Goal: Task Accomplishment & Management: Use online tool/utility

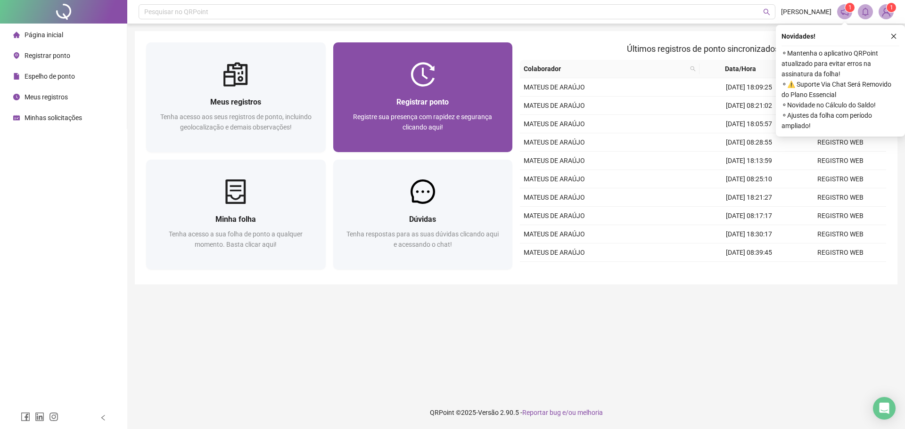
click at [458, 79] on div at bounding box center [422, 74] width 179 height 24
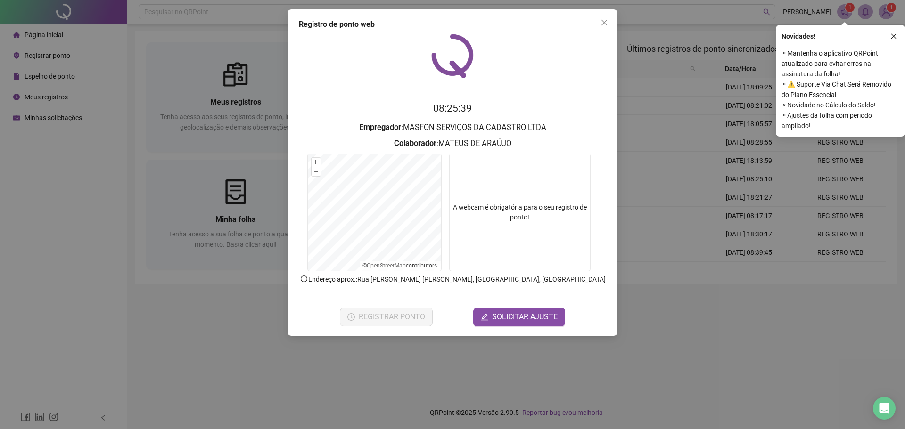
click at [448, 308] on div "REGISTRAR PONTO SOLICITAR AJUSTE" at bounding box center [452, 317] width 307 height 19
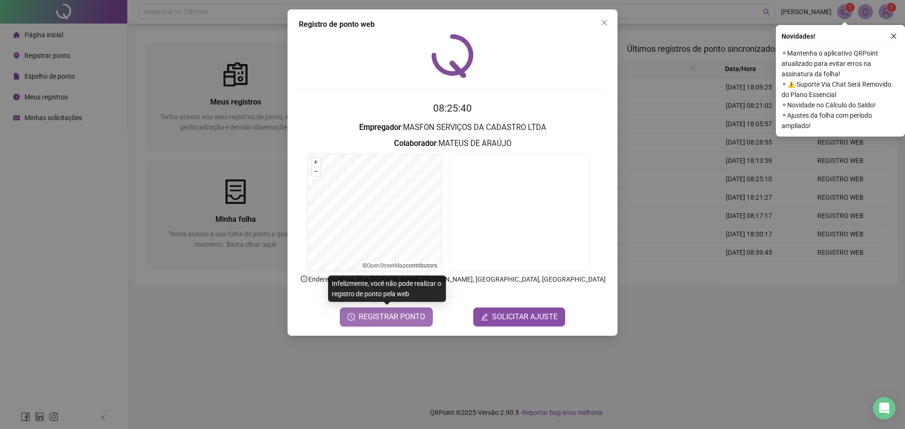
click at [391, 316] on span "REGISTRAR PONTO" at bounding box center [392, 316] width 66 height 11
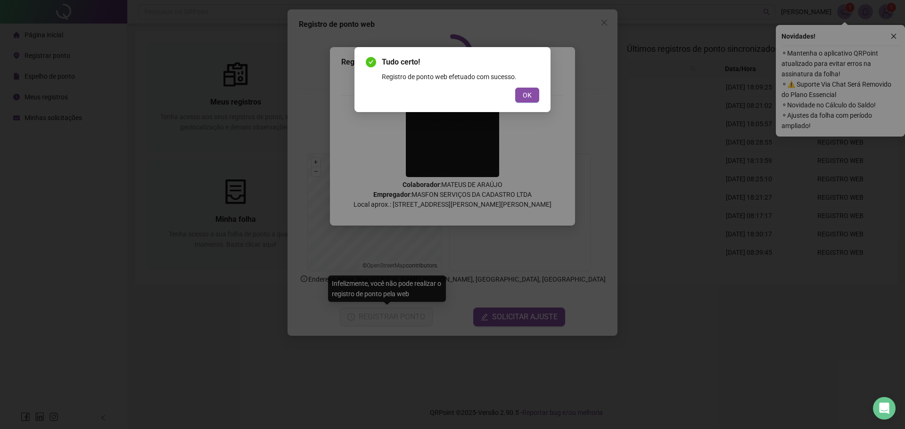
drag, startPoint x: 522, startPoint y: 102, endPoint x: 530, endPoint y: 84, distance: 19.4
click at [522, 101] on button "OK" at bounding box center [527, 95] width 24 height 15
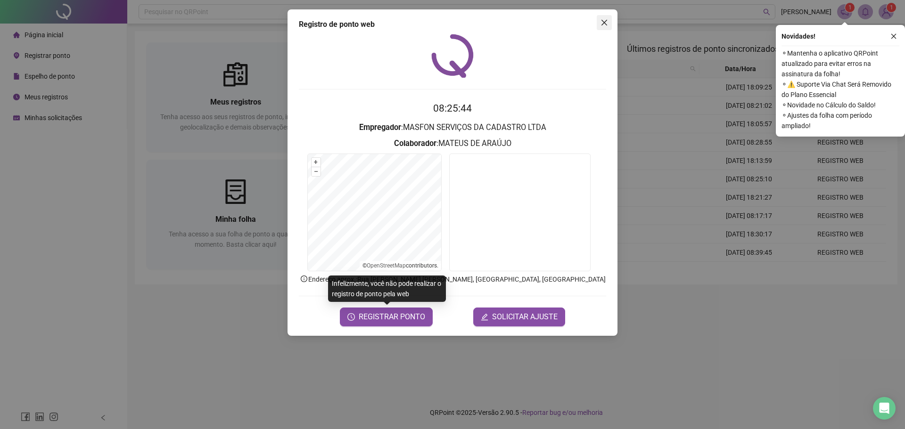
click at [605, 23] on icon "close" at bounding box center [604, 23] width 8 height 8
